Goal: Transaction & Acquisition: Purchase product/service

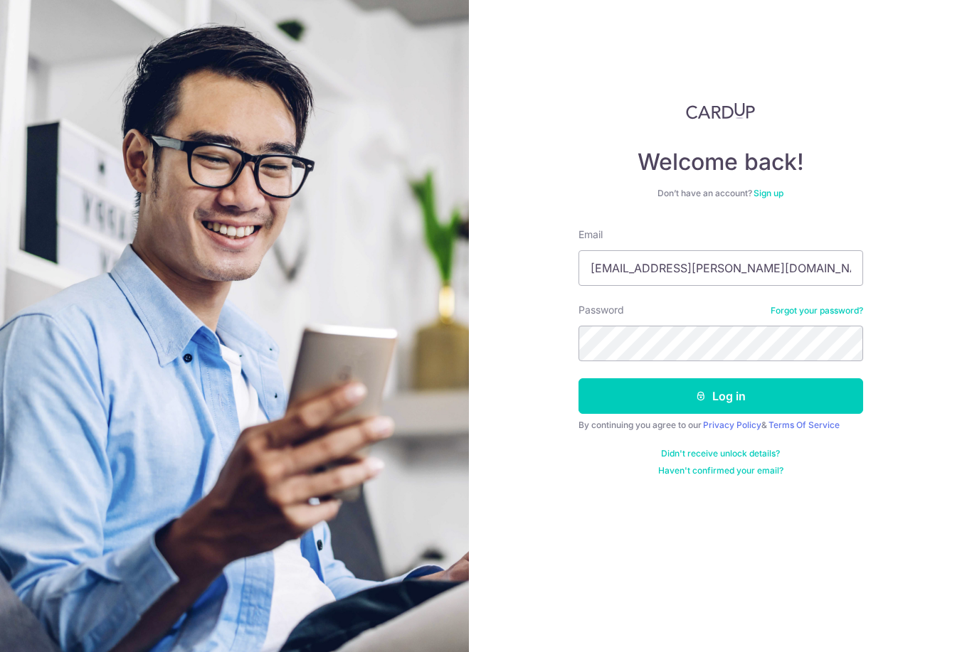
type input "[EMAIL_ADDRESS][PERSON_NAME][DOMAIN_NAME]"
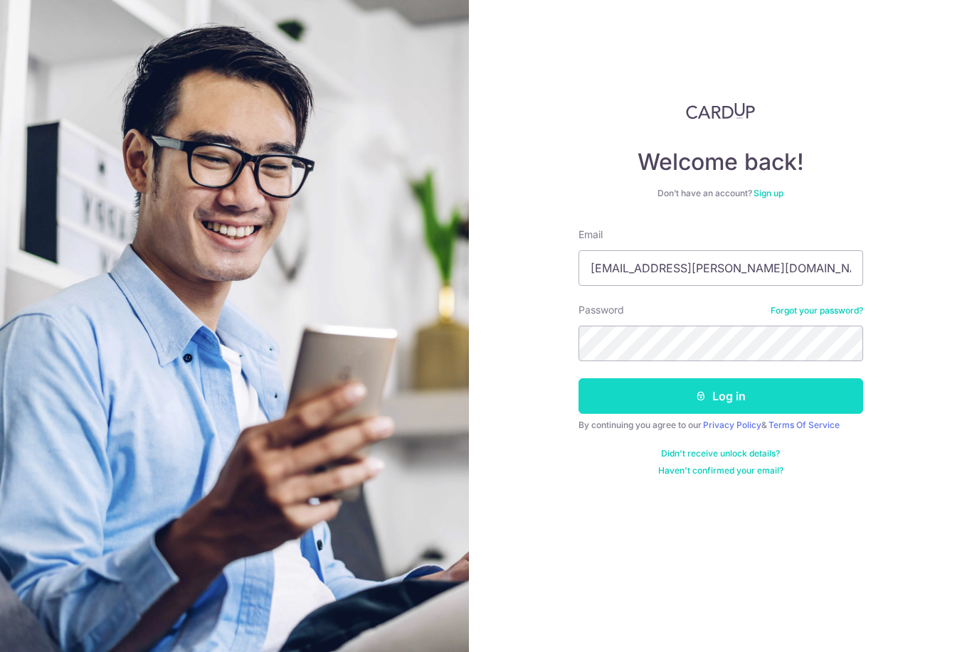
click at [740, 391] on button "Log in" at bounding box center [720, 397] width 285 height 36
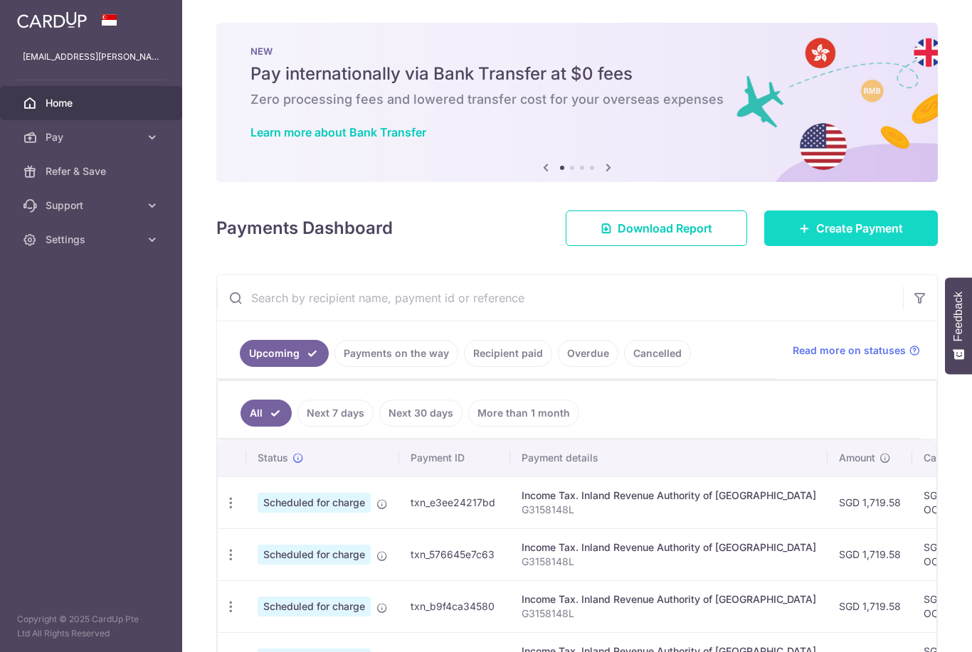
click at [816, 246] on link "Create Payment" at bounding box center [851, 229] width 174 height 36
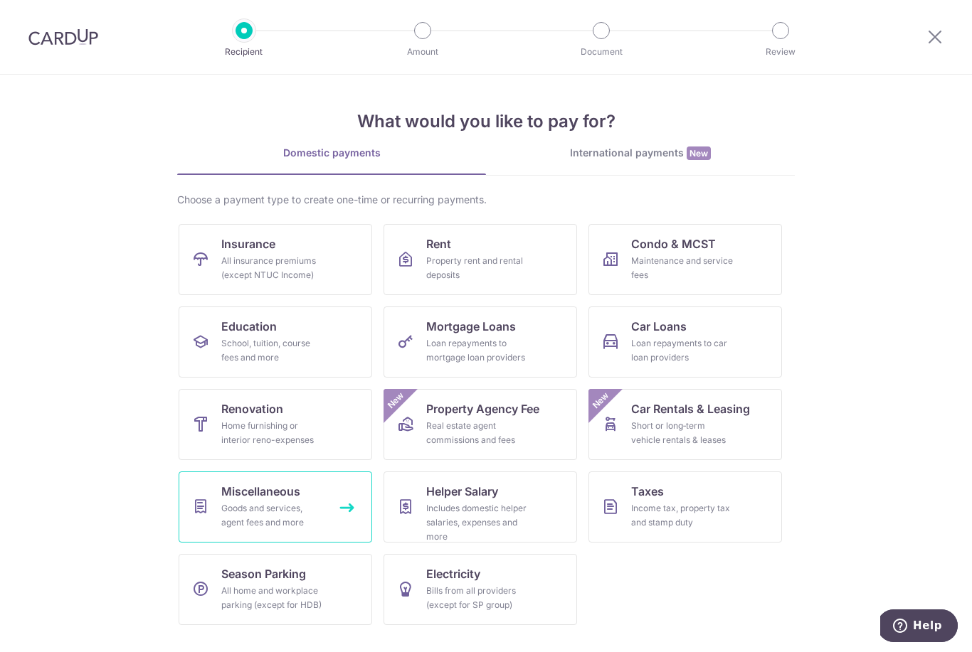
click at [241, 493] on span "Miscellaneous" at bounding box center [260, 491] width 79 height 17
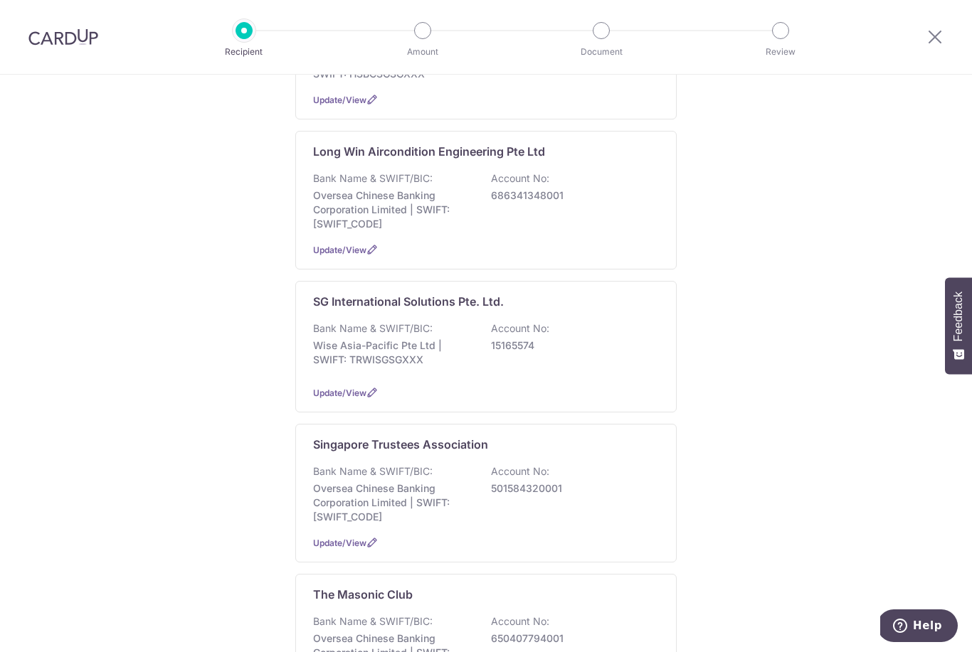
scroll to position [791, 0]
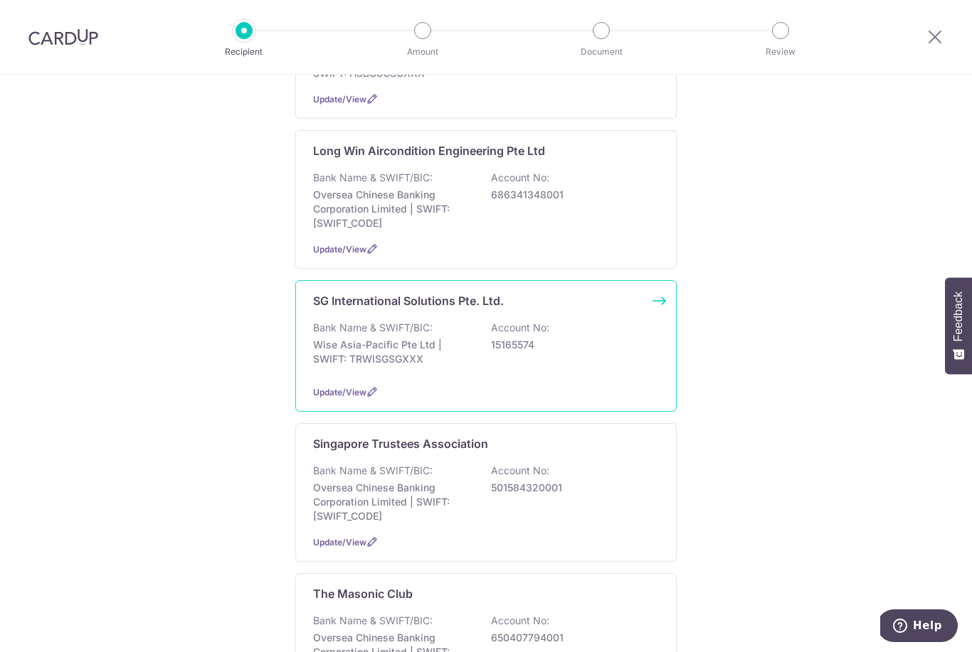
click at [630, 338] on p "15165574" at bounding box center [570, 345] width 159 height 14
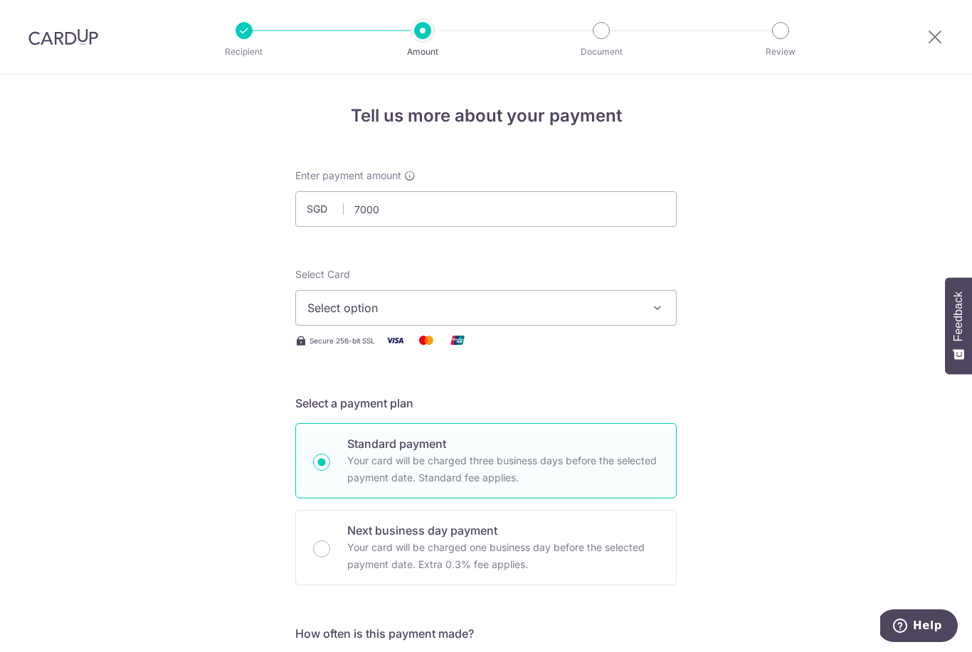
click at [320, 317] on span "Select option" at bounding box center [473, 308] width 332 height 17
type input "7,000.00"
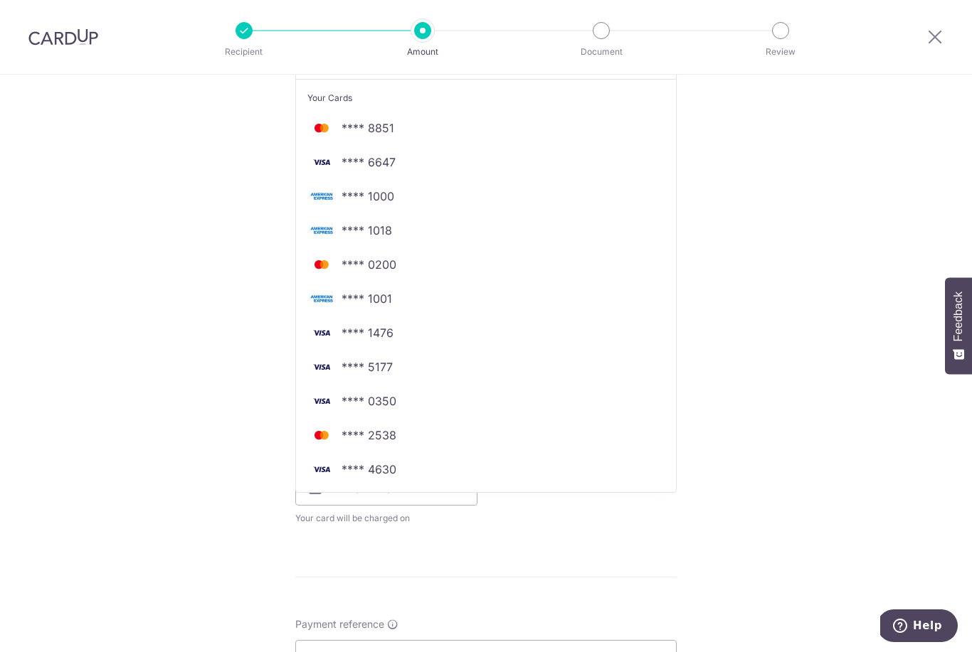
scroll to position [281, 0]
click at [332, 473] on img at bounding box center [321, 470] width 28 height 17
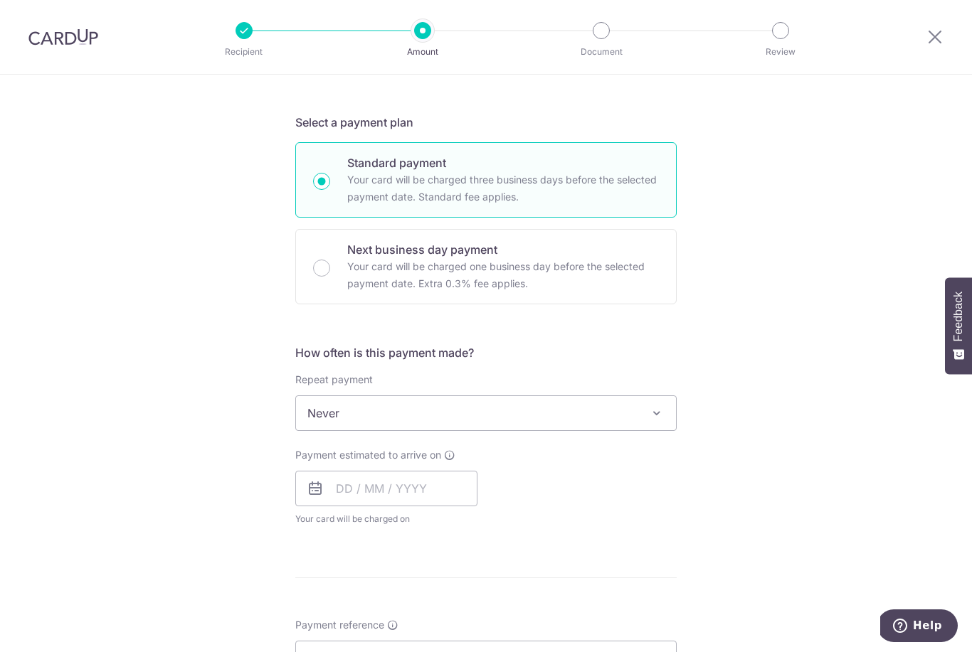
click at [303, 416] on span "Never" at bounding box center [486, 413] width 380 height 34
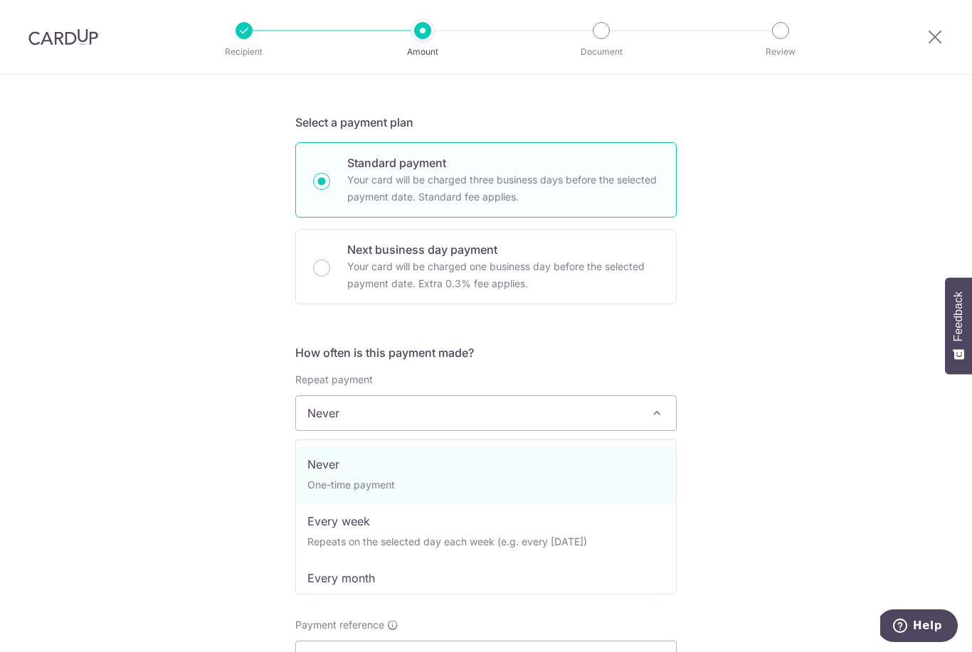
select select "2"
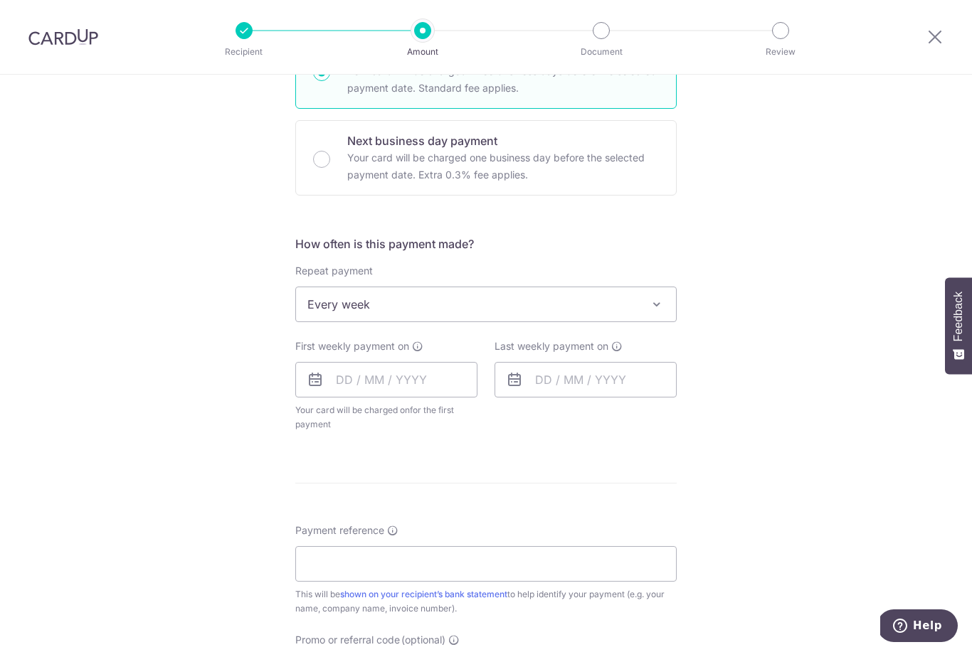
scroll to position [388, 0]
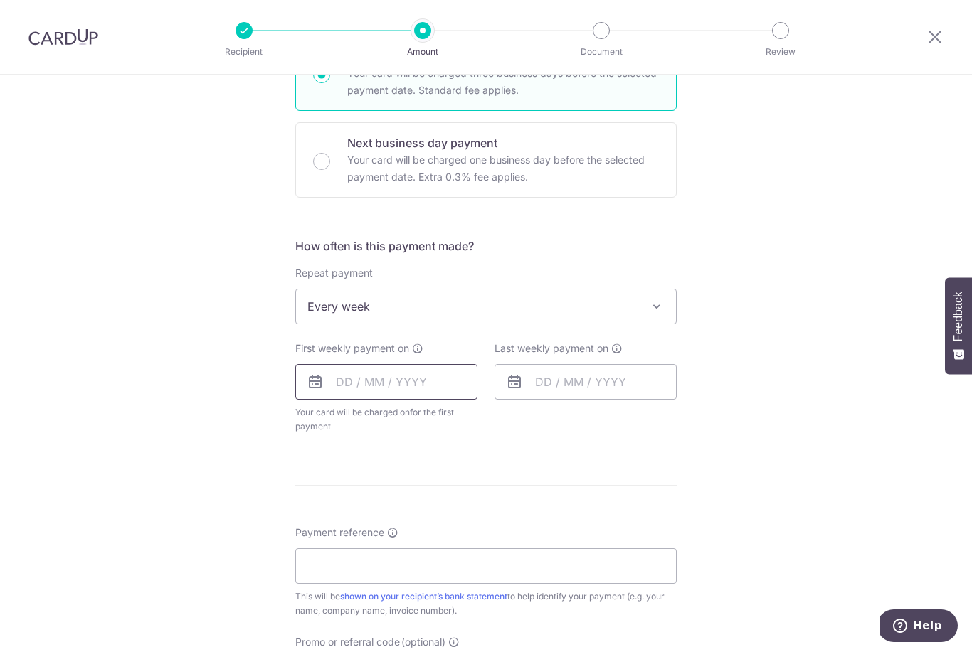
click at [344, 391] on input "text" at bounding box center [386, 382] width 182 height 36
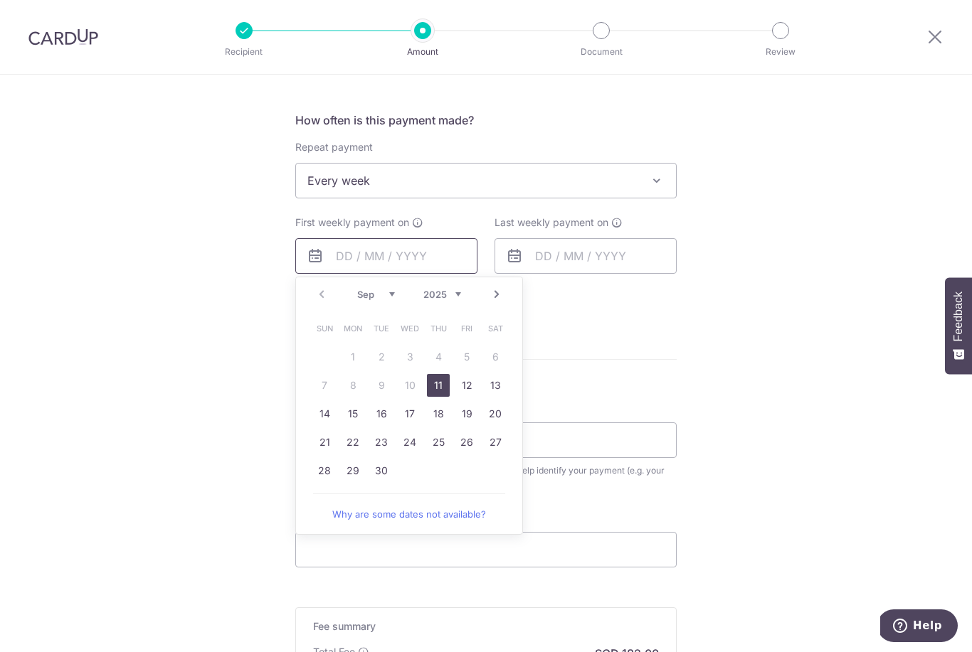
scroll to position [519, 0]
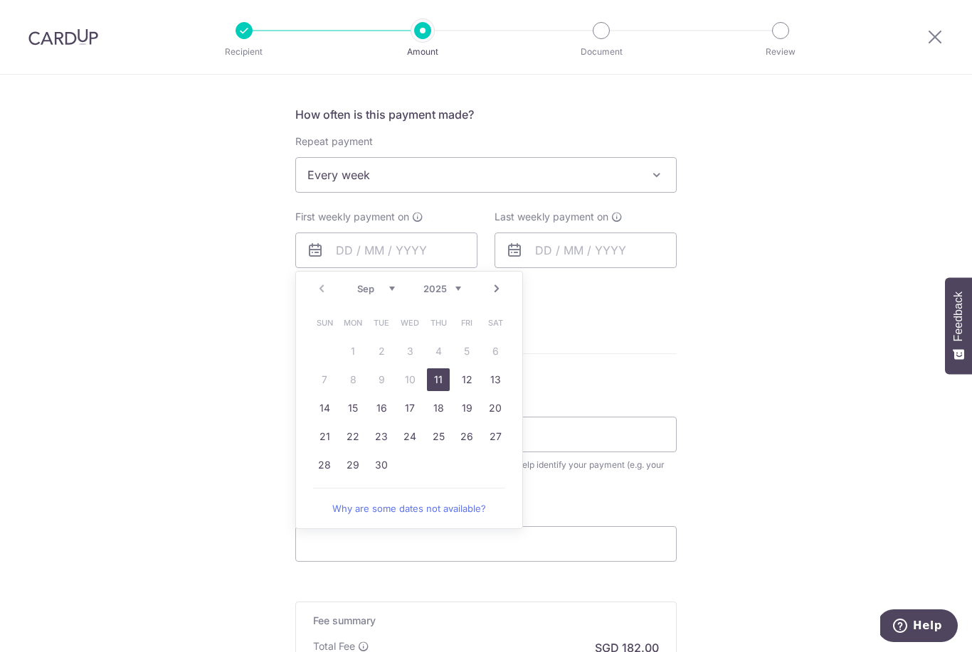
click at [428, 387] on link "11" at bounding box center [438, 380] width 23 height 23
type input "[DATE]"
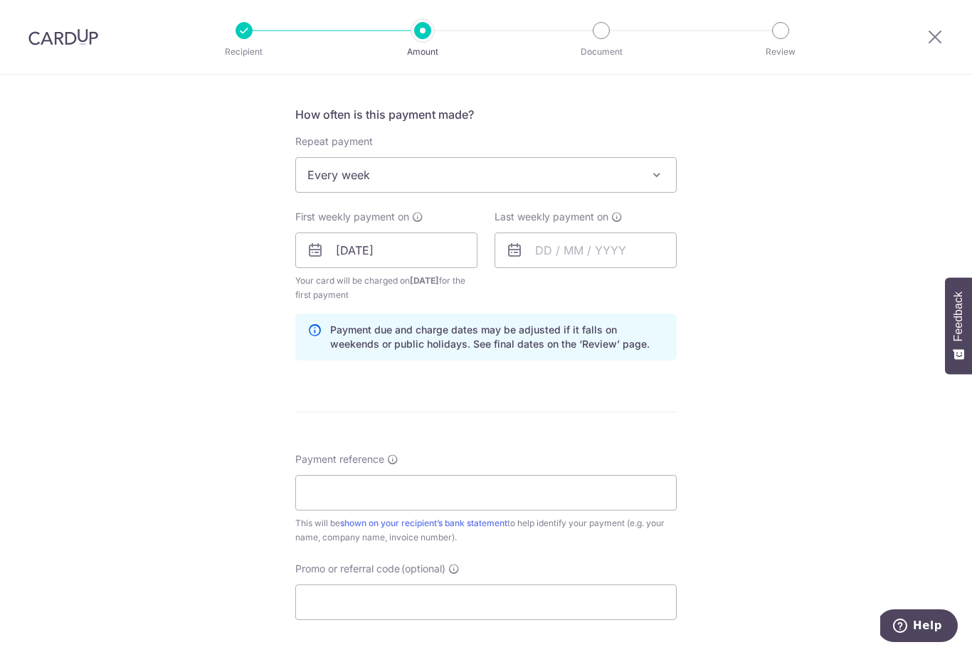
click at [438, 384] on form "Enter payment amount SGD 7,000.00 7000.00 Select Card **** 4630 Add credit card…" at bounding box center [485, 248] width 381 height 1199
click at [611, 258] on input "text" at bounding box center [586, 251] width 182 height 36
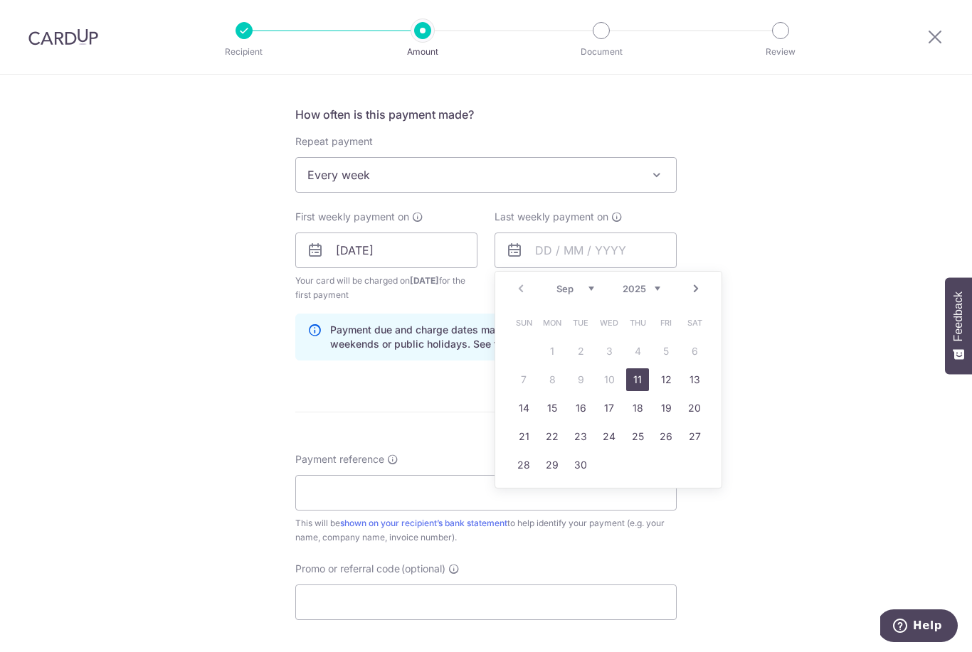
click at [638, 413] on link "18" at bounding box center [637, 408] width 23 height 23
type input "[DATE]"
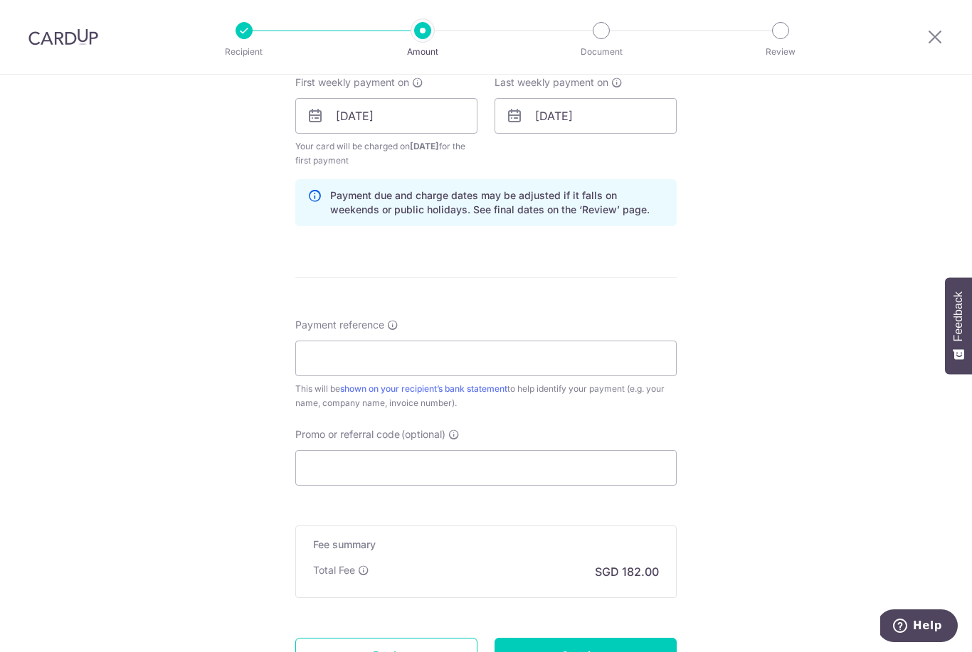
scroll to position [670, 0]
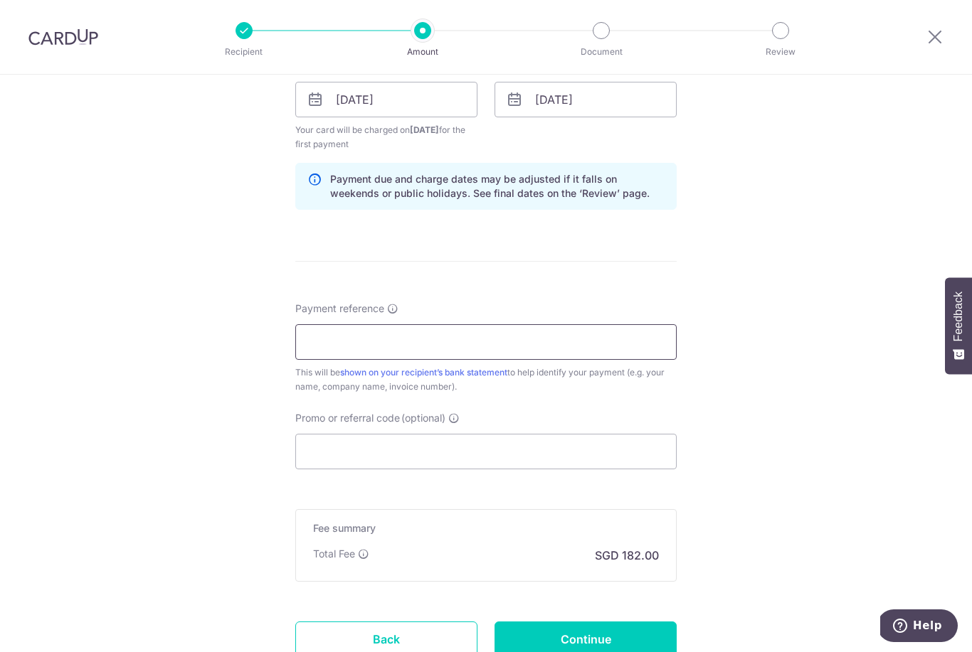
click at [317, 348] on input "Payment reference" at bounding box center [485, 342] width 381 height 36
type input "Bill Payments"
click at [606, 447] on input "Promo or referral code (optional)" at bounding box center [485, 452] width 381 height 36
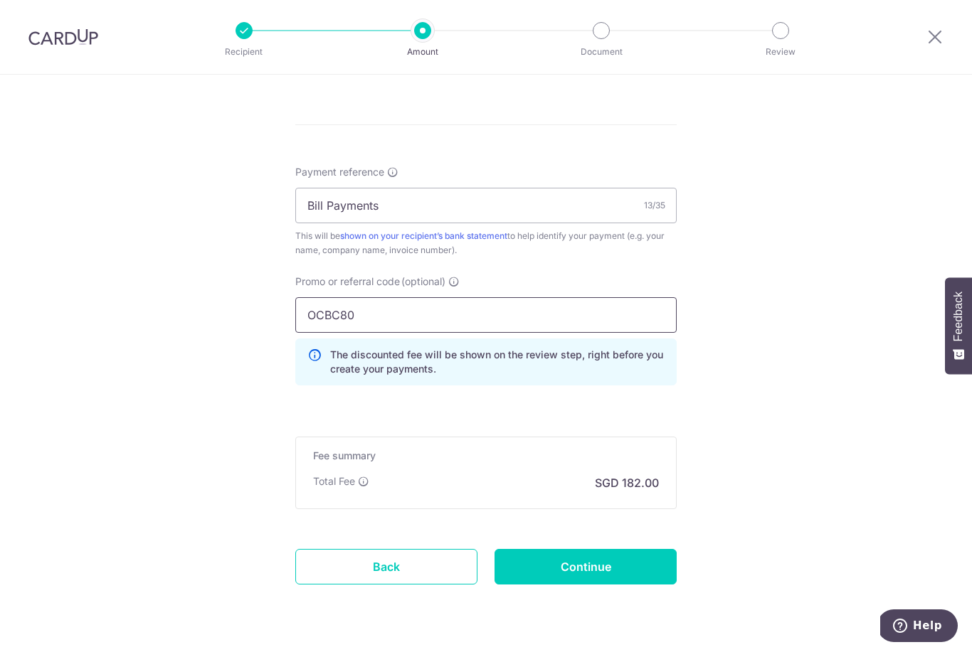
scroll to position [806, 0]
type input "OCBC80"
click at [641, 564] on input "Continue" at bounding box center [586, 568] width 182 height 36
type input "Create Schedule"
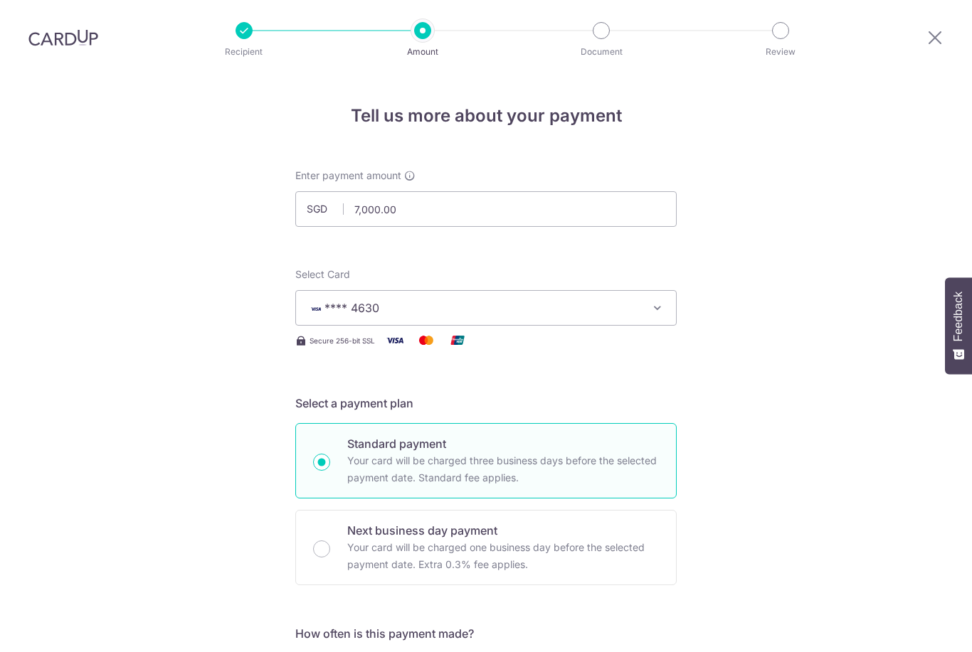
scroll to position [754, 0]
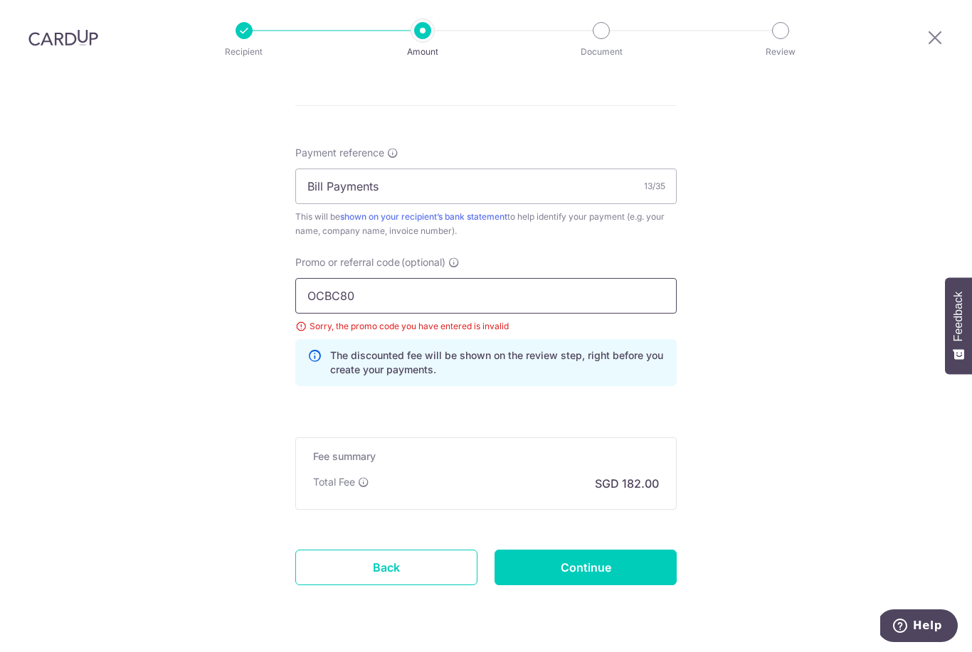
click at [364, 278] on input "OCBC80" at bounding box center [485, 296] width 381 height 36
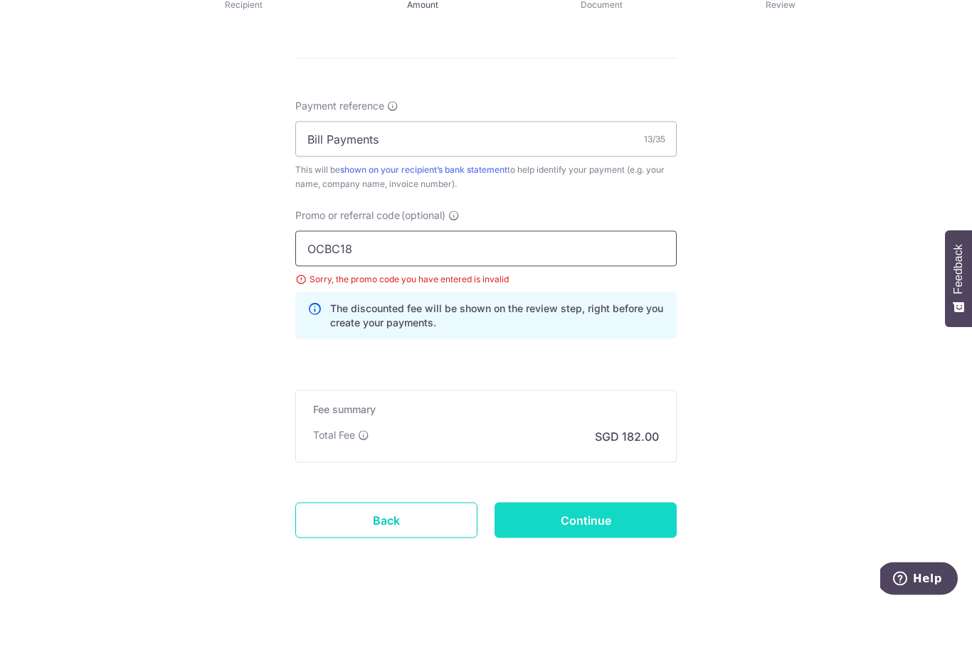
type input "OCBC18"
click at [648, 550] on input "Continue" at bounding box center [586, 568] width 182 height 36
type input "Update Schedule"
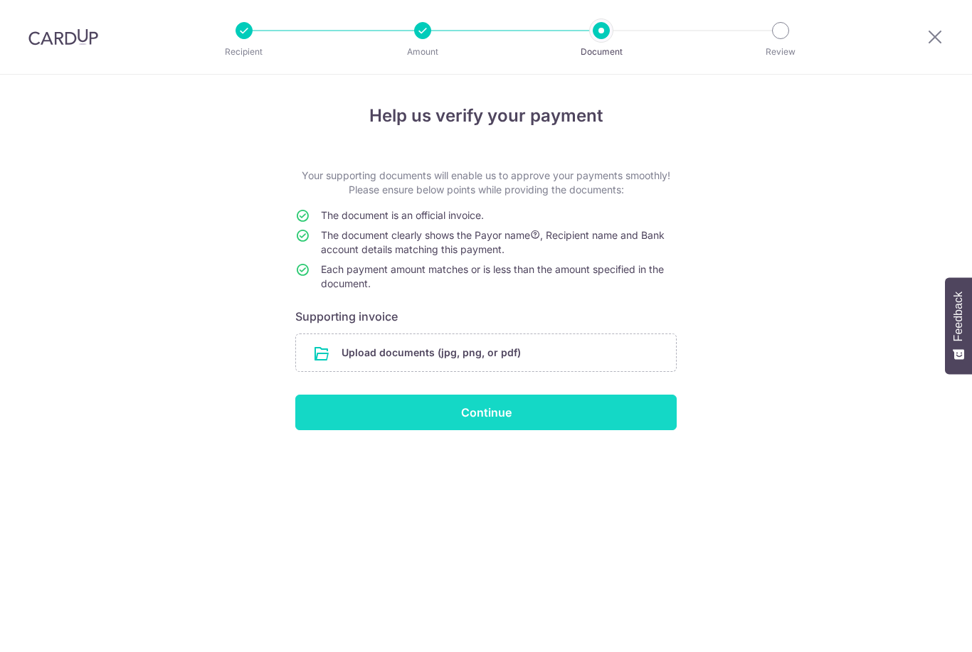
click at [635, 417] on input "Continue" at bounding box center [485, 413] width 381 height 36
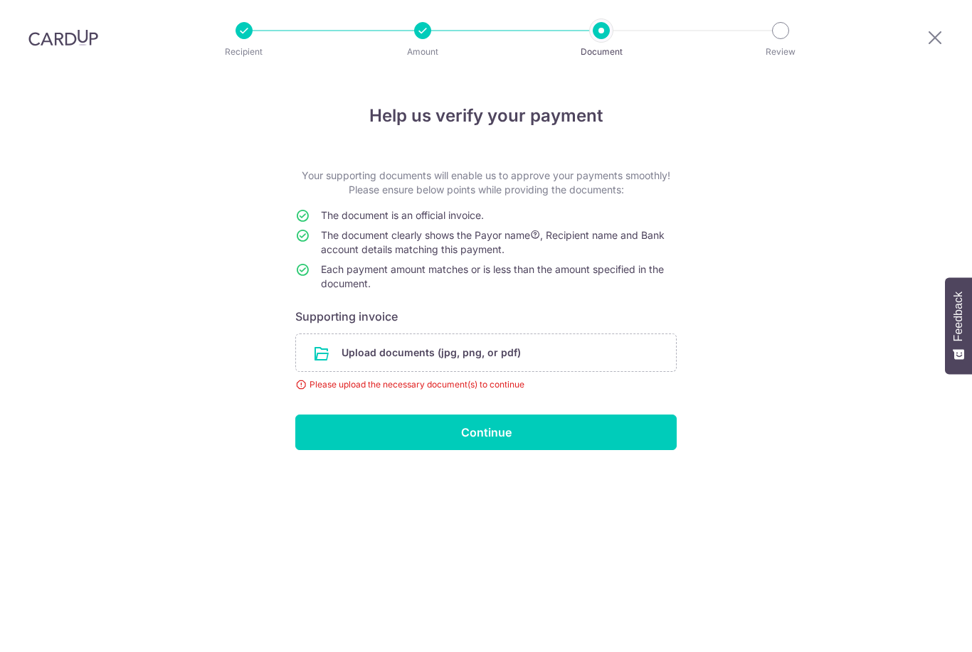
scroll to position [46, 0]
click at [606, 334] on input "file" at bounding box center [486, 352] width 380 height 37
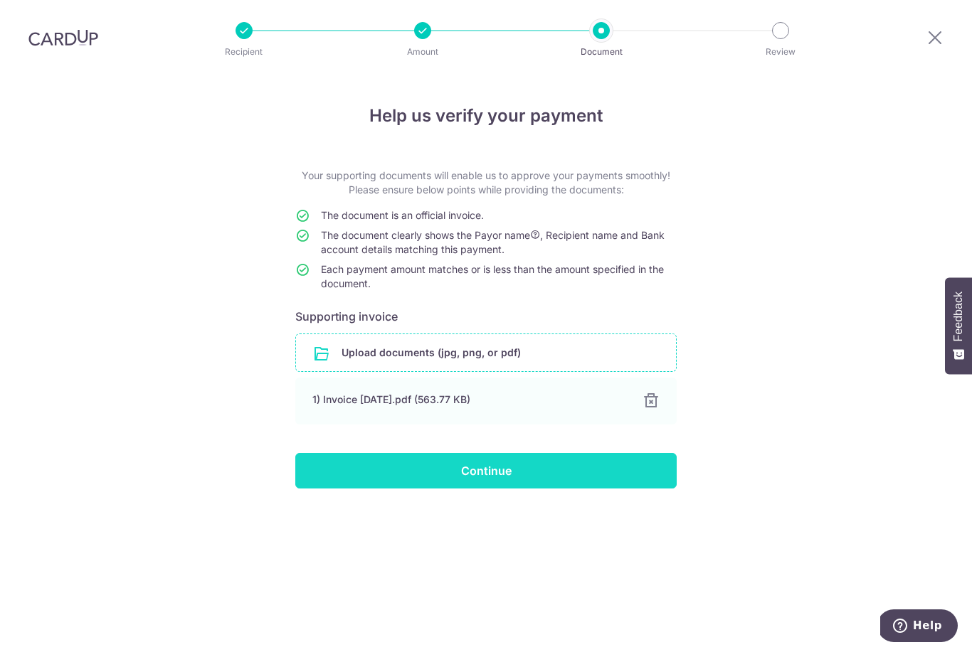
click at [612, 453] on input "Continue" at bounding box center [485, 471] width 381 height 36
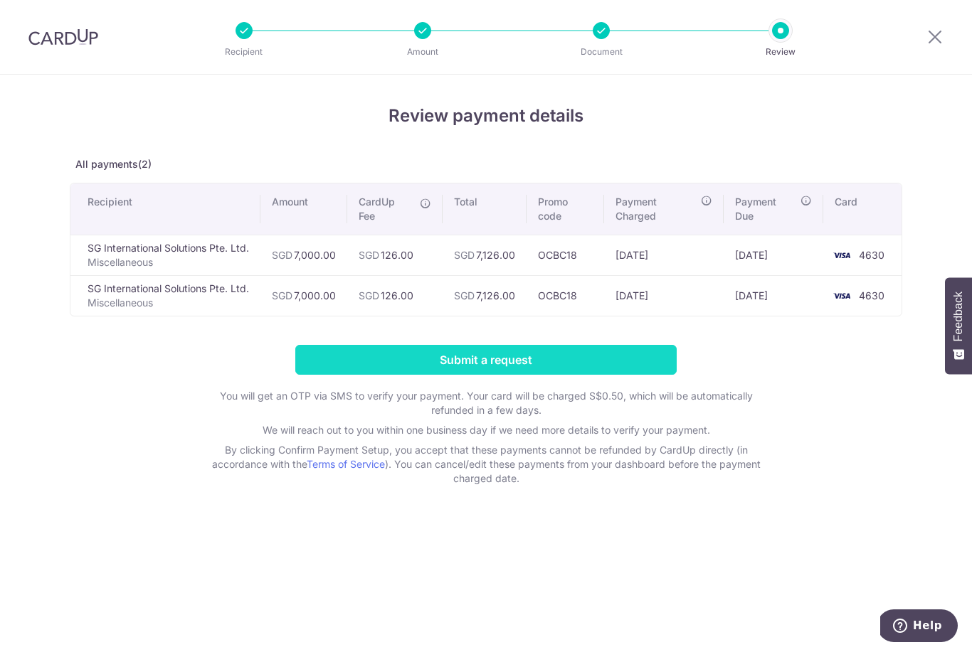
click at [650, 365] on input "Submit a request" at bounding box center [485, 360] width 381 height 30
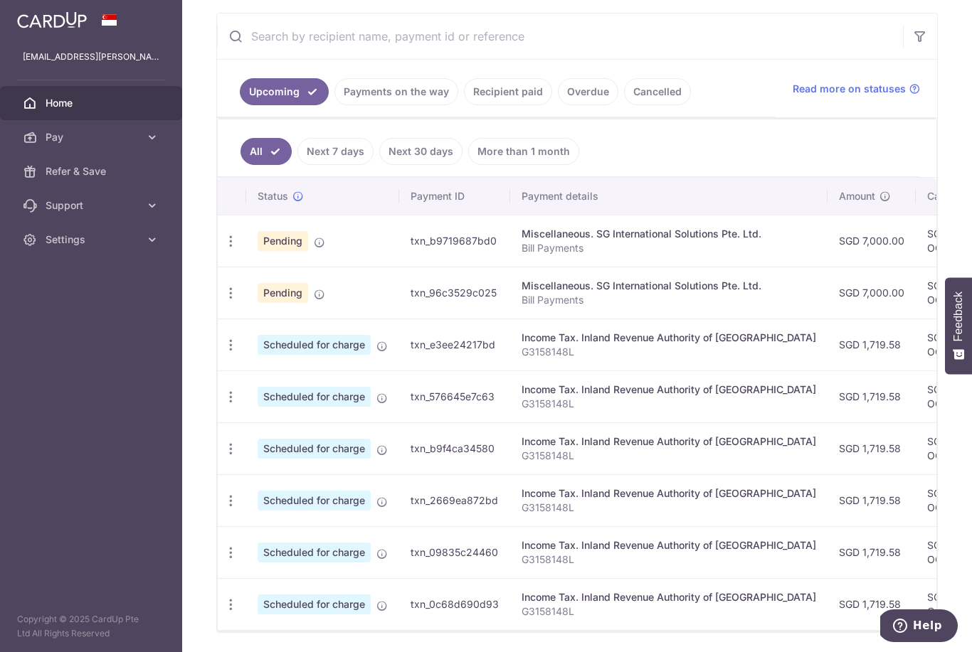
scroll to position [261, 0]
